Goal: Transaction & Acquisition: Book appointment/travel/reservation

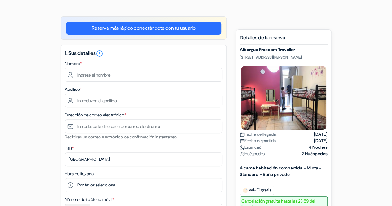
scroll to position [57, 0]
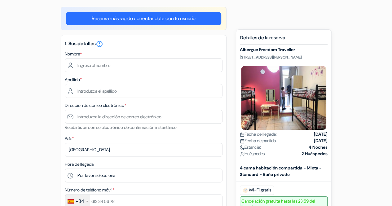
drag, startPoint x: 240, startPoint y: 57, endPoint x: 288, endPoint y: 58, distance: 48.0
click at [288, 58] on p "[STREET_ADDRESS][PERSON_NAME]" at bounding box center [284, 57] width 88 height 5
copy p "[STREET_ADDRESS][PERSON_NAME]"
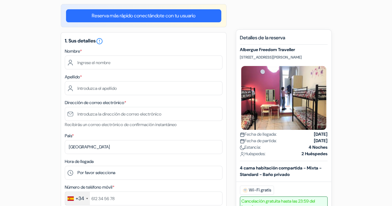
scroll to position [0, 0]
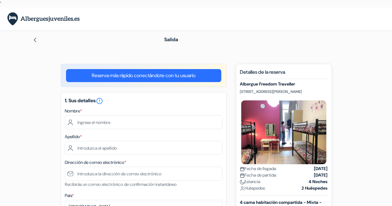
click at [36, 39] on img at bounding box center [35, 39] width 5 height 5
